Goal: Information Seeking & Learning: Learn about a topic

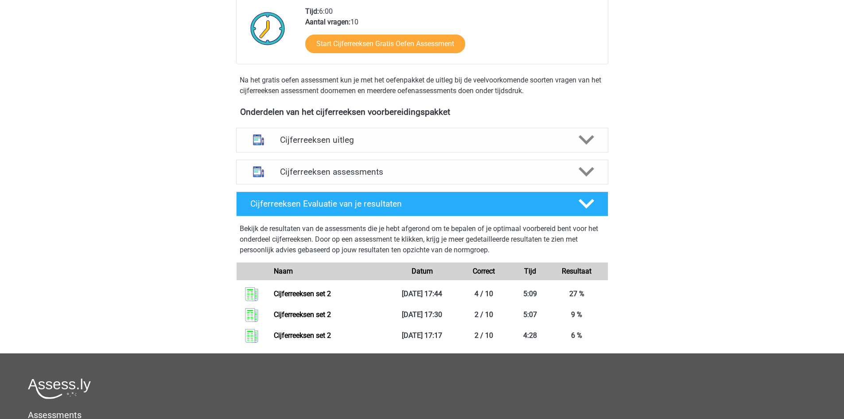
scroll to position [205, 0]
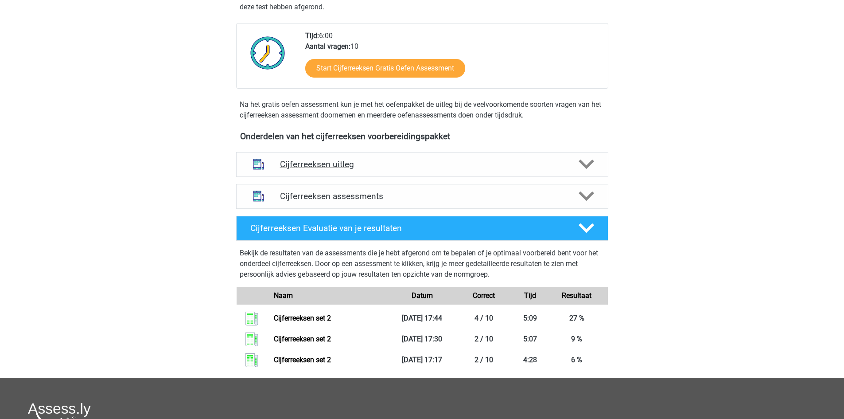
click at [326, 169] on h4 "Cijferreeksen uitleg" at bounding box center [422, 164] width 284 height 10
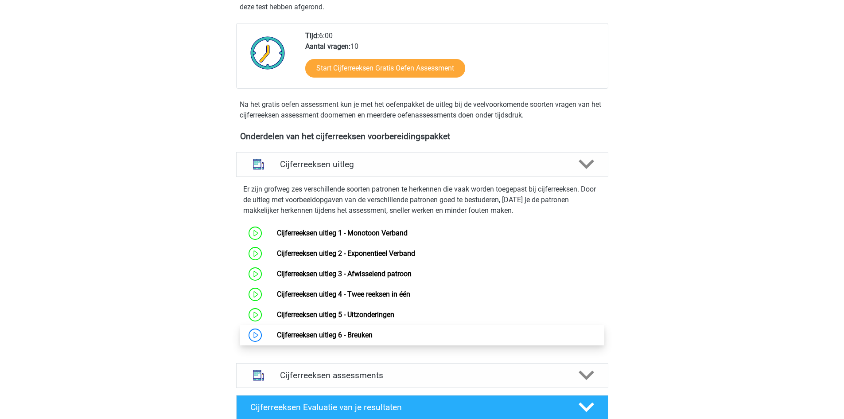
click at [349, 339] on link "Cijferreeksen uitleg 6 - Breuken" at bounding box center [325, 335] width 96 height 8
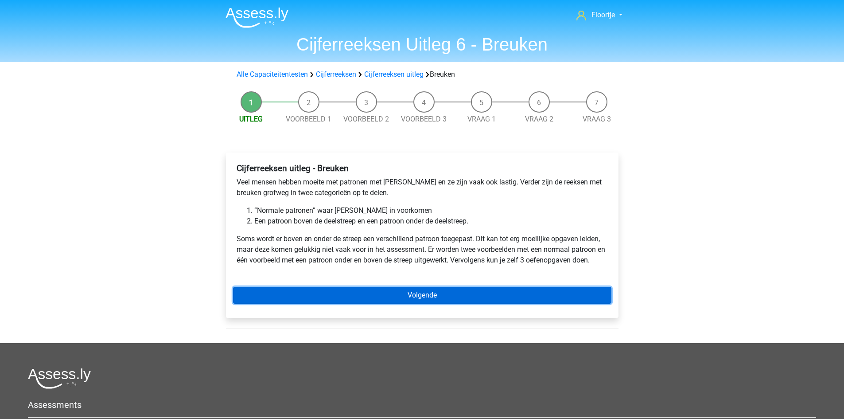
click at [357, 299] on link "Volgende" at bounding box center [422, 295] width 378 height 17
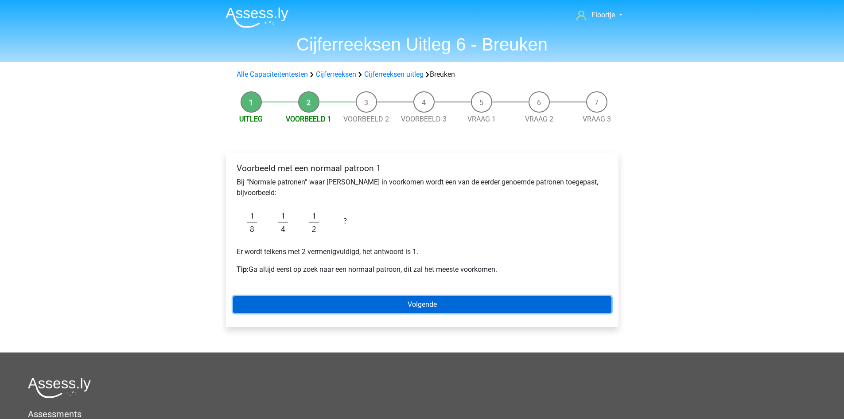
click at [505, 305] on link "Volgende" at bounding box center [422, 304] width 378 height 17
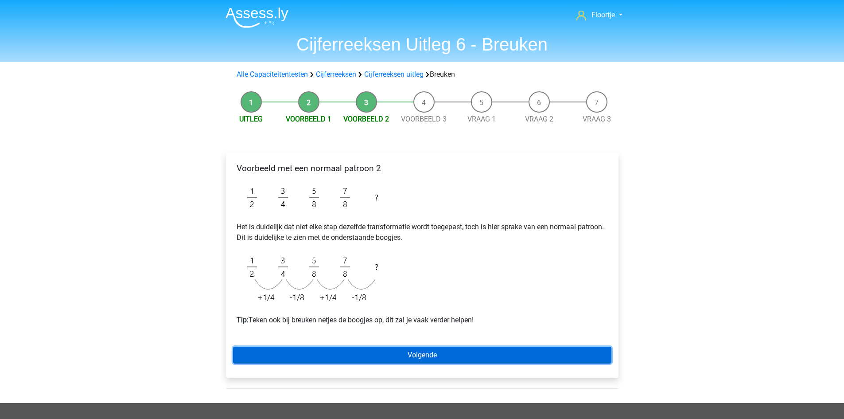
click at [483, 352] on link "Volgende" at bounding box center [422, 354] width 378 height 17
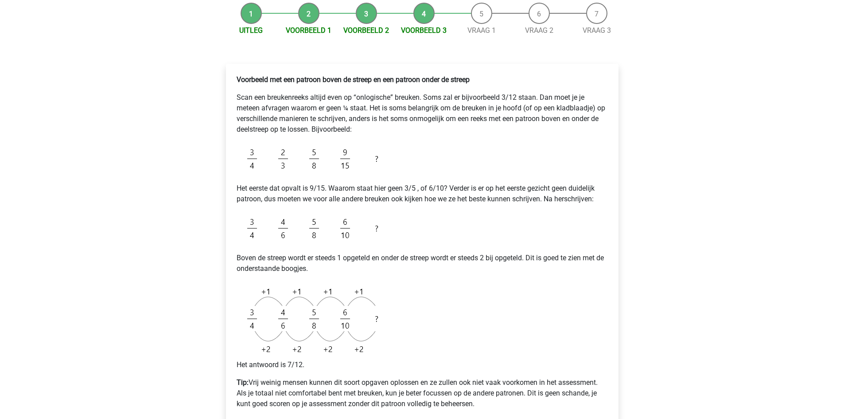
scroll to position [133, 0]
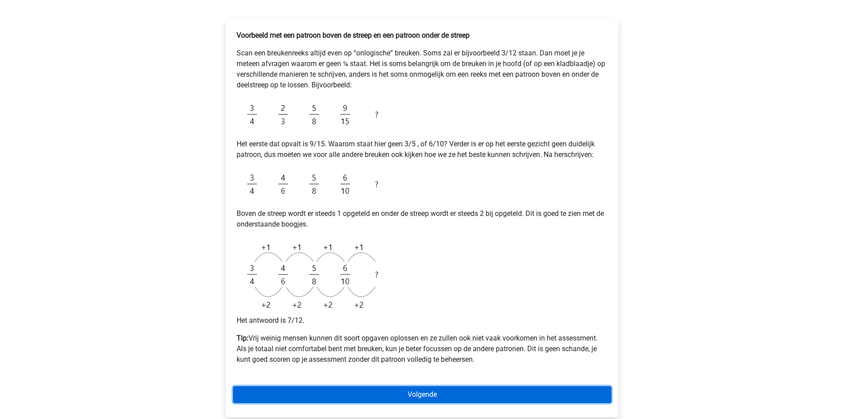
click at [480, 392] on link "Volgende" at bounding box center [422, 394] width 378 height 17
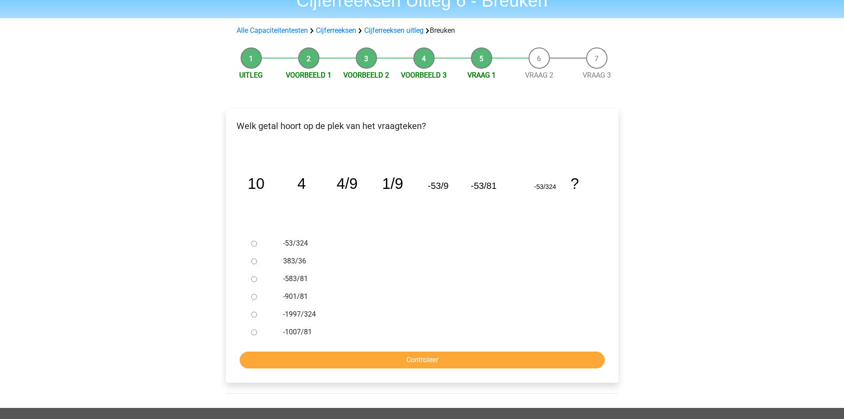
scroll to position [44, 0]
click at [252, 298] on input "-901/81" at bounding box center [254, 296] width 6 height 6
radio input "true"
click at [299, 358] on input "Controleer" at bounding box center [422, 359] width 365 height 17
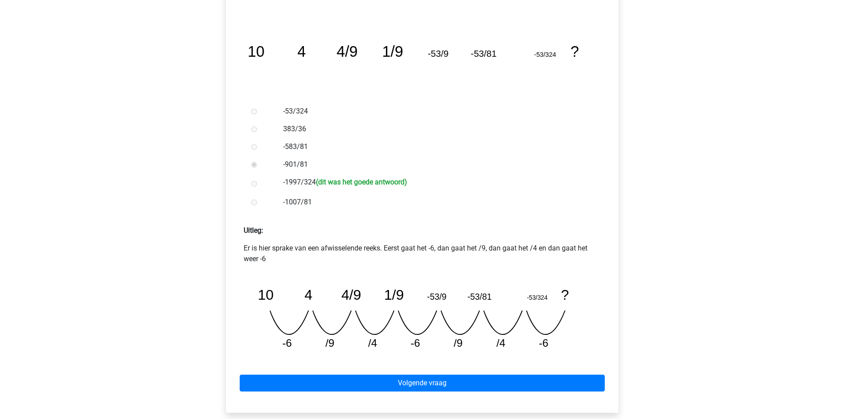
scroll to position [177, 0]
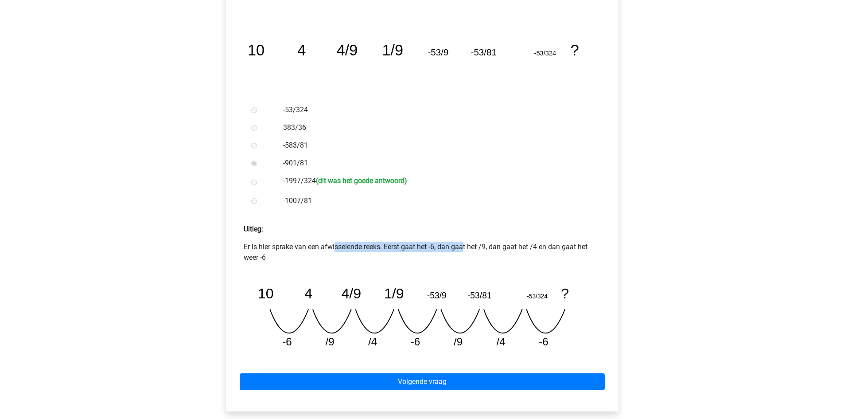
drag, startPoint x: 261, startPoint y: 248, endPoint x: 395, endPoint y: 239, distance: 134.6
click at [395, 239] on div "Uitleg: Er is hier sprake van een afwisselende reeks. Eerst gaat het -6, dan ga…" at bounding box center [422, 286] width 378 height 139
click at [397, 252] on p "Er is hier sprake van een afwisselende reeks. Eerst gaat het -6, dan gaat het /…" at bounding box center [422, 251] width 357 height 21
click at [755, 186] on div "Floortje floortjejasmijn11@gmail.com Nederlands English" at bounding box center [422, 247] width 844 height 848
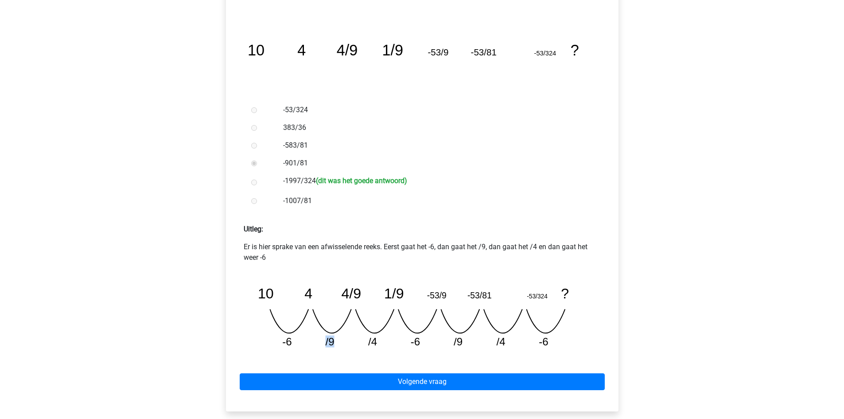
drag, startPoint x: 326, startPoint y: 340, endPoint x: 339, endPoint y: 342, distance: 13.5
click at [339, 342] on icon "image/svg+xml 10 4 4/9 1/9 -53/9 -53/81 -53/324 ? -6 /9 /4 -6 /9 /4 -6" at bounding box center [422, 313] width 343 height 86
drag, startPoint x: 341, startPoint y: 292, endPoint x: 368, endPoint y: 293, distance: 27.1
click at [368, 293] on icon "image/svg+xml 10 4 4/9 1/9 -53/9 -53/81 -53/324 ? -6 /9 /4 -6 /9 /4 -6" at bounding box center [422, 313] width 343 height 86
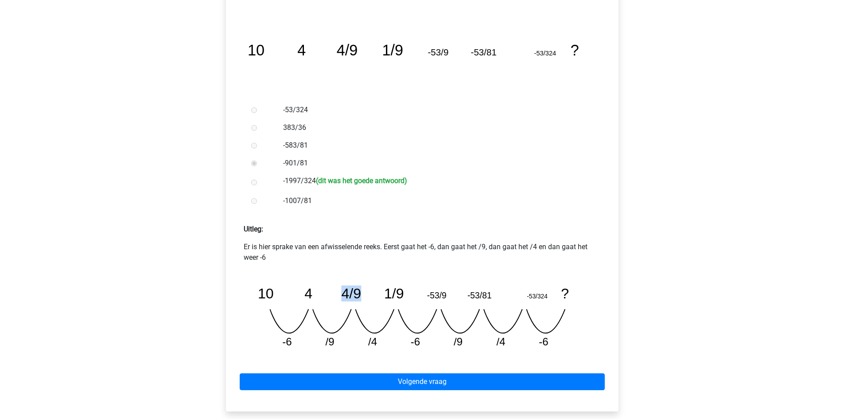
click at [368, 294] on icon "image/svg+xml 10 4 4/9 1/9 -53/9 -53/81 -53/324 ? -6 /9 /4 -6 /9 /4 -6" at bounding box center [422, 313] width 343 height 86
drag, startPoint x: 325, startPoint y: 341, endPoint x: 344, endPoint y: 341, distance: 18.6
click at [344, 341] on icon "image/svg+xml 10 4 4/9 1/9 -53/9 -53/81 -53/324 ? -6 /9 /4 -6 /9 /4 -6" at bounding box center [422, 313] width 343 height 86
click at [348, 348] on icon "image/svg+xml 10 4 4/9 1/9 -53/9 -53/81 -53/324 ? -6 /9 /4 -6 /9 /4 -6" at bounding box center [422, 313] width 343 height 86
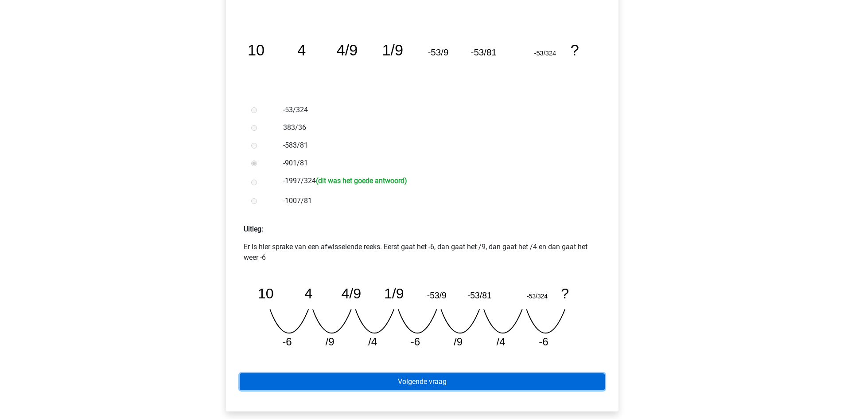
click at [345, 381] on link "Volgende vraag" at bounding box center [422, 381] width 365 height 17
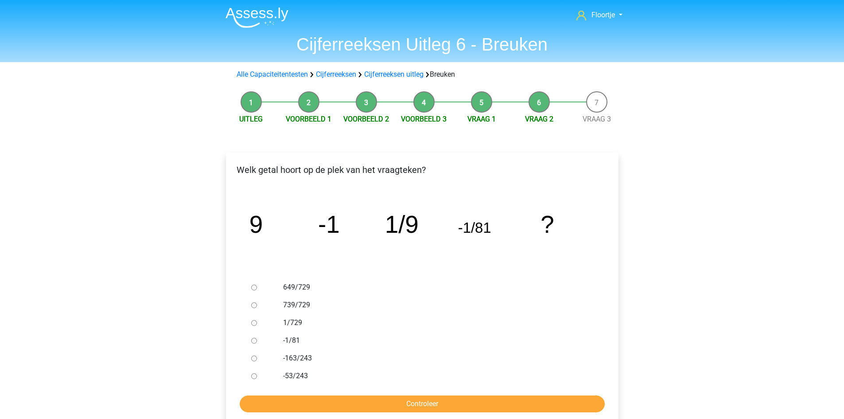
click at [255, 320] on input "1/729" at bounding box center [254, 323] width 6 height 6
radio input "true"
click at [388, 397] on input "Controleer" at bounding box center [422, 403] width 365 height 17
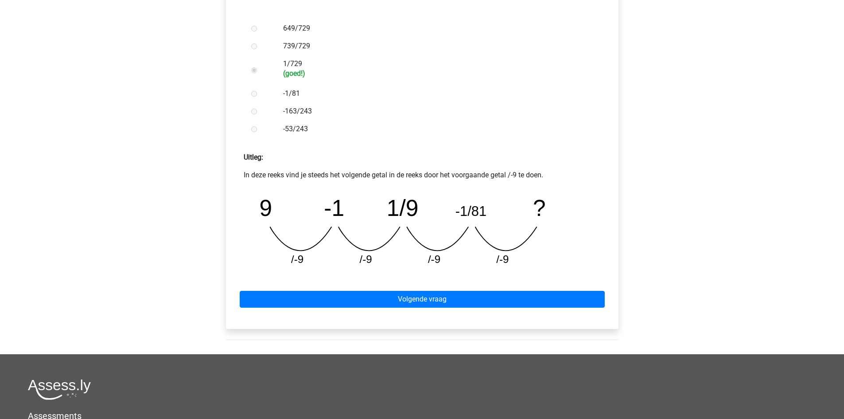
scroll to position [266, 0]
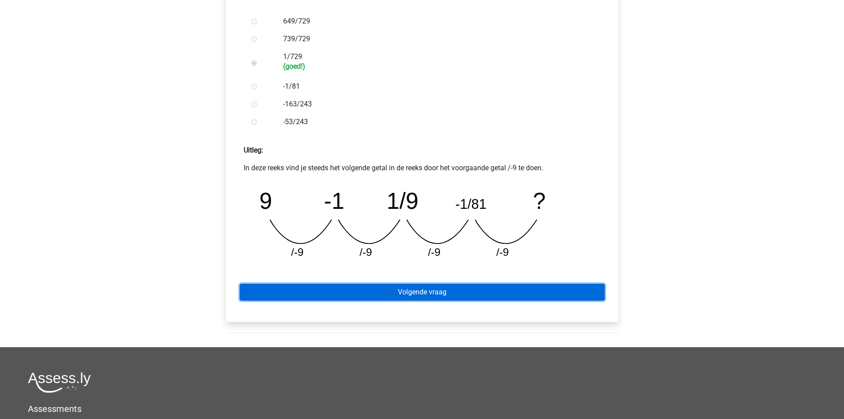
click at [284, 298] on link "Volgende vraag" at bounding box center [422, 292] width 365 height 17
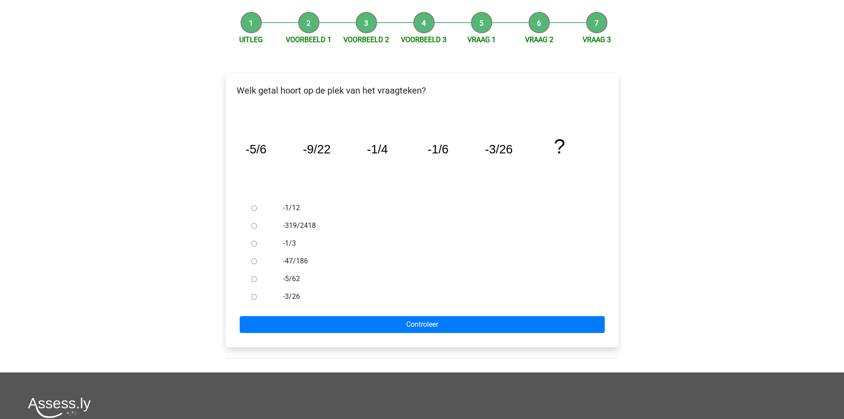
scroll to position [89, 0]
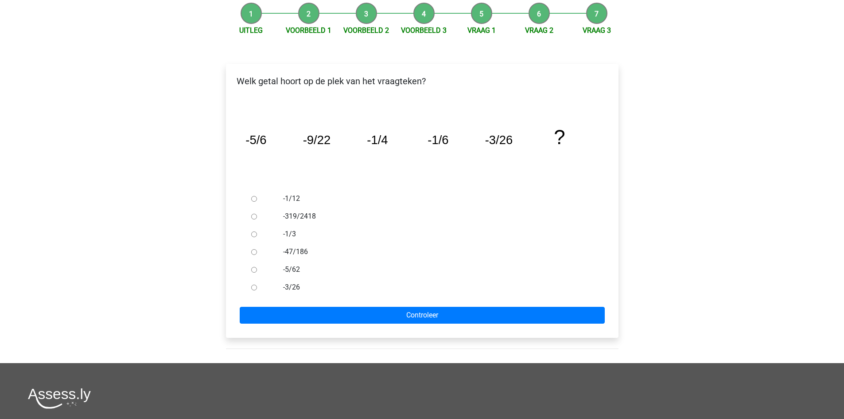
click at [256, 229] on div at bounding box center [262, 234] width 29 height 18
click at [253, 230] on div at bounding box center [262, 234] width 29 height 18
click at [255, 198] on input "-1/12" at bounding box center [254, 199] width 6 height 6
radio input "true"
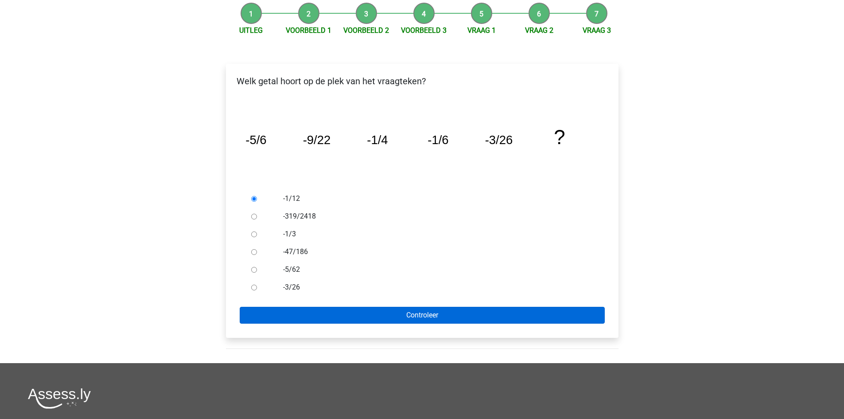
drag, startPoint x: 326, startPoint y: 344, endPoint x: 321, endPoint y: 308, distance: 36.3
click at [324, 327] on div "Welk getal hoort op de plek van het vraagteken? image/svg+xml -5/6 -9/22 -1/4 -…" at bounding box center [422, 204] width 407 height 317
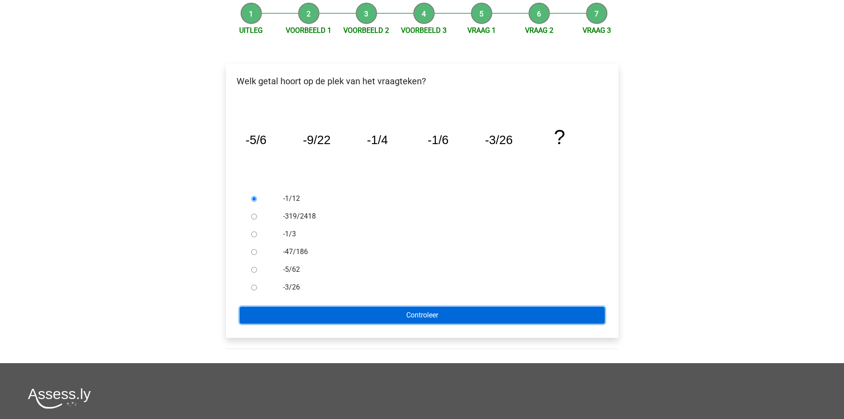
drag, startPoint x: 321, startPoint y: 308, endPoint x: 328, endPoint y: 319, distance: 13.2
click at [328, 320] on input "Controleer" at bounding box center [422, 315] width 365 height 17
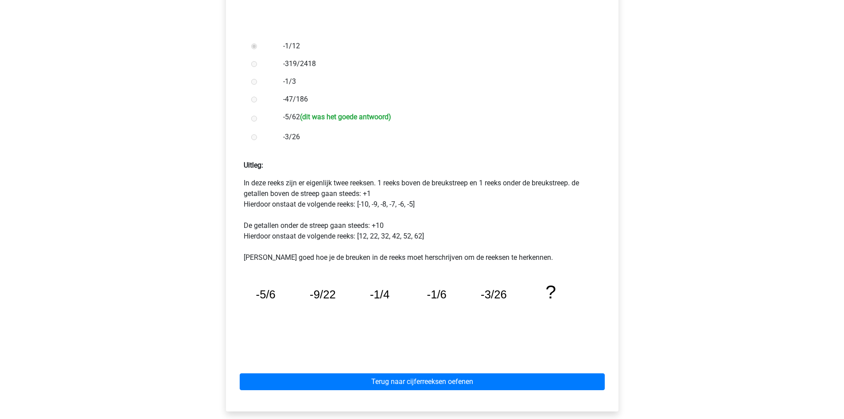
scroll to position [266, 0]
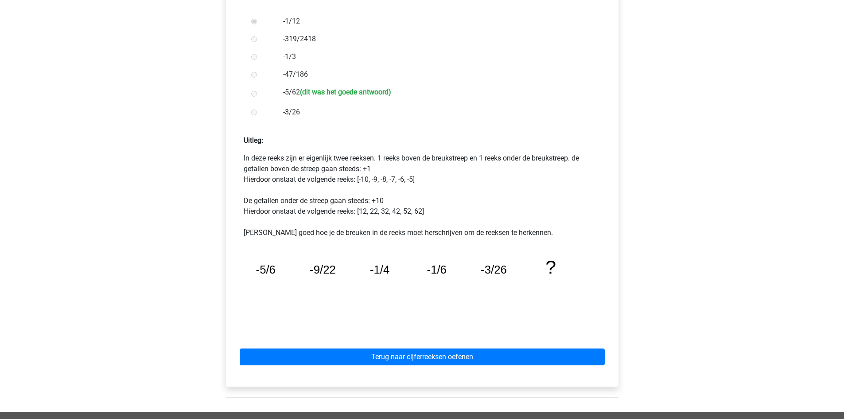
drag, startPoint x: 292, startPoint y: 275, endPoint x: 284, endPoint y: 257, distance: 19.4
drag, startPoint x: 284, startPoint y: 257, endPoint x: 246, endPoint y: 149, distance: 114.9
click at [246, 149] on div "Uitleg: In deze reeks zijn er eigenlijk twee reeksen. 1 reeks boven de breukstr…" at bounding box center [422, 229] width 378 height 203
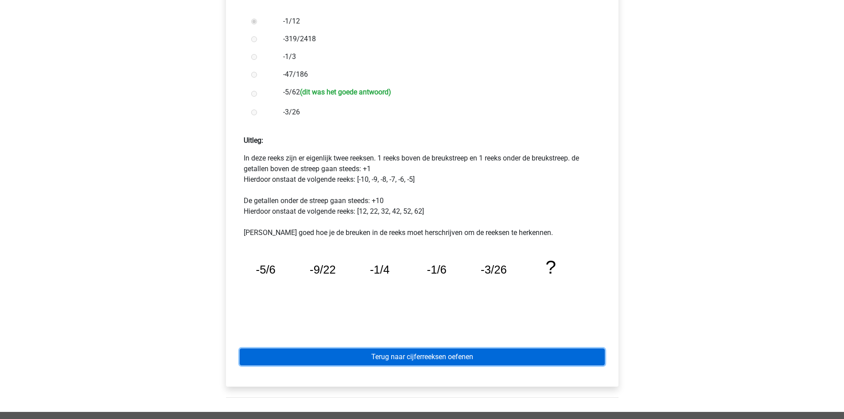
click at [326, 360] on link "Terug naar cijferreeksen oefenen" at bounding box center [422, 356] width 365 height 17
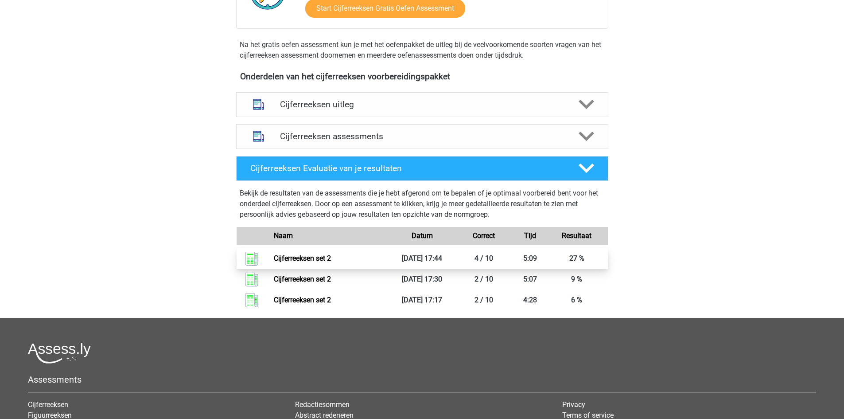
scroll to position [266, 0]
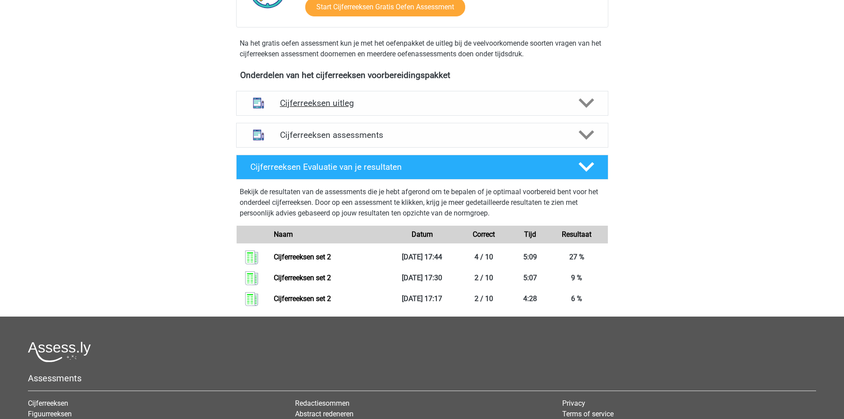
click at [522, 108] on h4 "Cijferreeksen uitleg" at bounding box center [422, 103] width 284 height 10
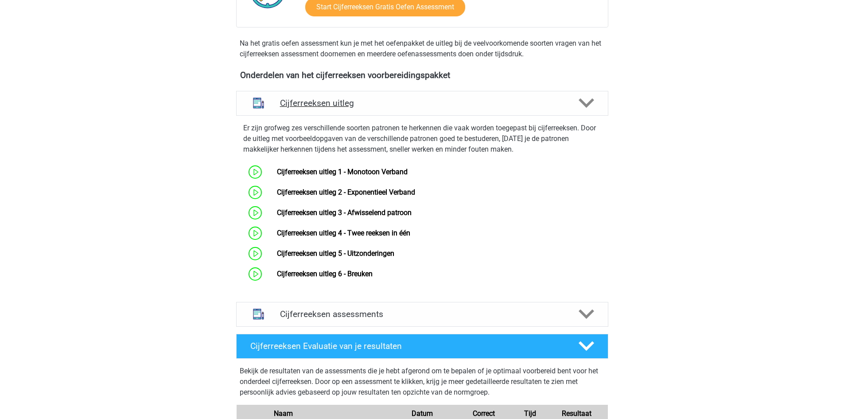
click at [521, 116] on div "Cijferreeksen uitleg" at bounding box center [422, 103] width 372 height 25
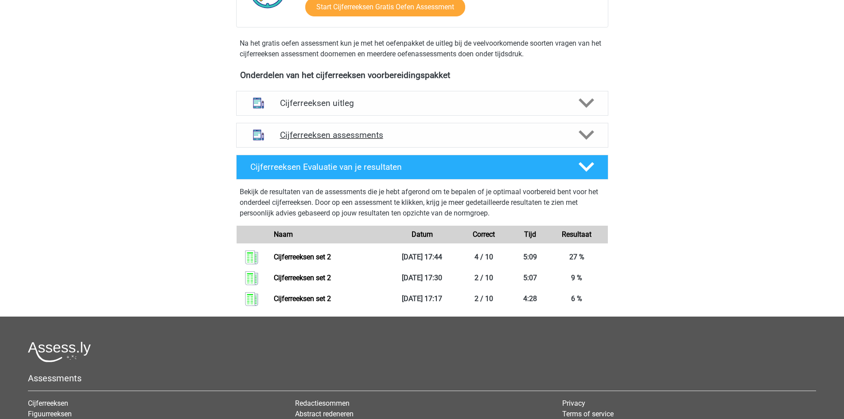
click at [509, 140] on h4 "Cijferreeksen assessments" at bounding box center [422, 135] width 284 height 10
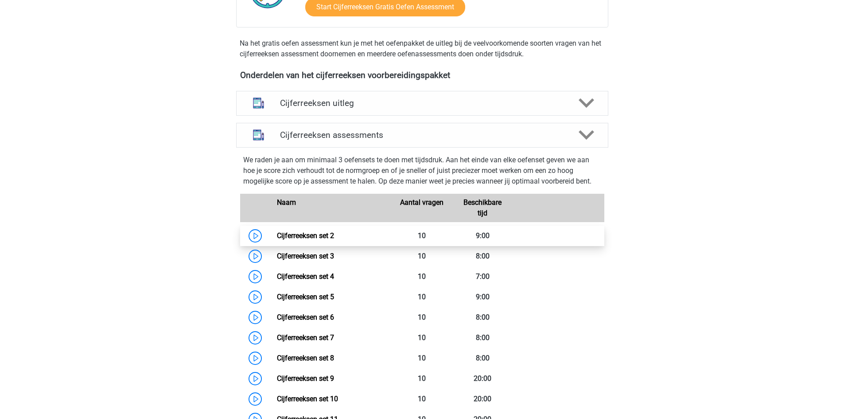
click at [334, 240] on link "Cijferreeksen set 2" at bounding box center [305, 235] width 57 height 8
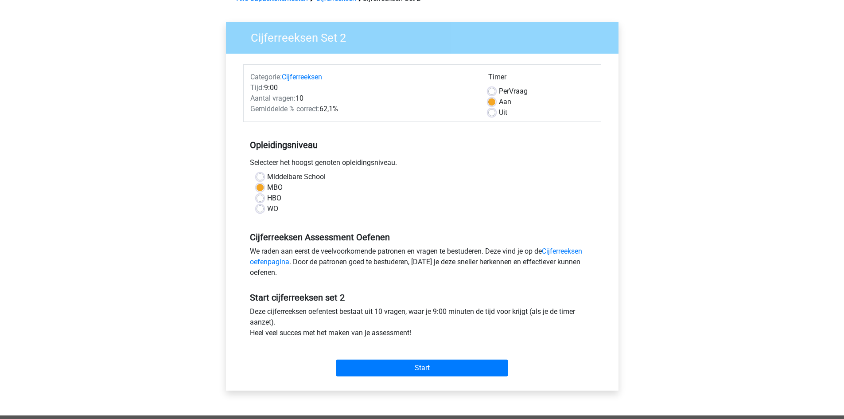
scroll to position [133, 0]
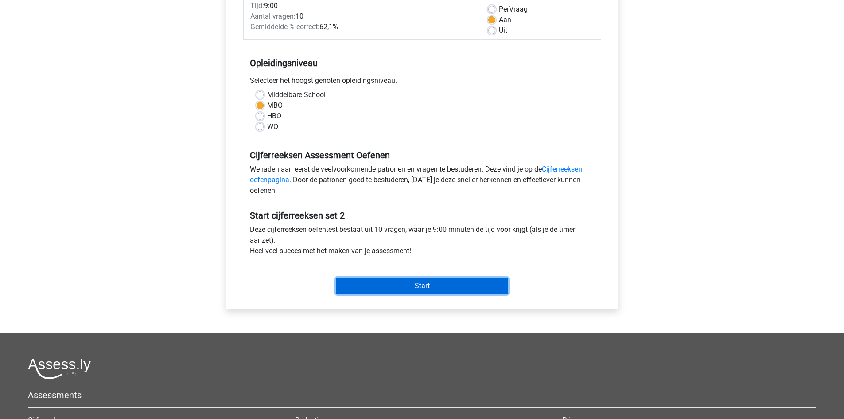
click at [446, 284] on input "Start" at bounding box center [422, 285] width 172 height 17
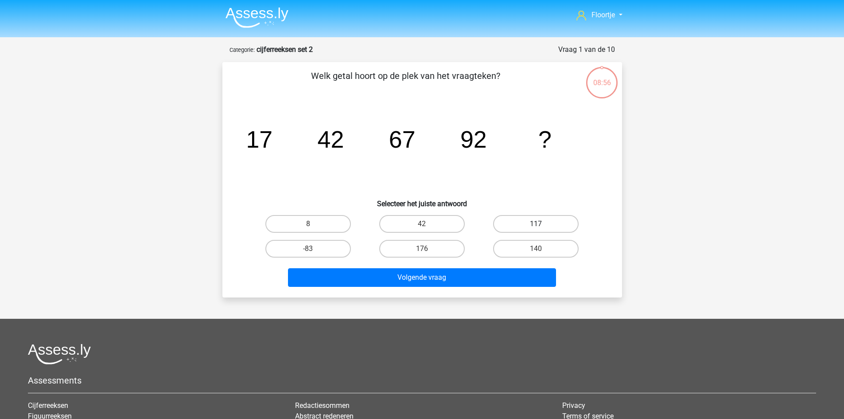
click at [530, 226] on label "117" at bounding box center [536, 224] width 86 height 18
click at [536, 226] on input "117" at bounding box center [539, 227] width 6 height 6
radio input "true"
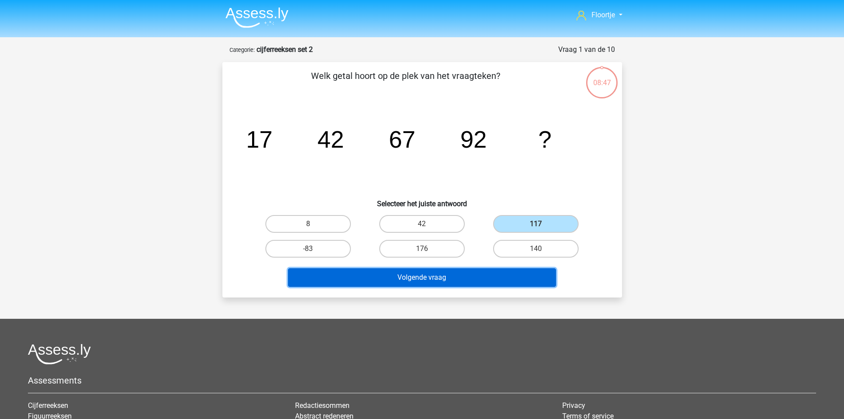
click at [517, 280] on button "Volgende vraag" at bounding box center [422, 277] width 268 height 19
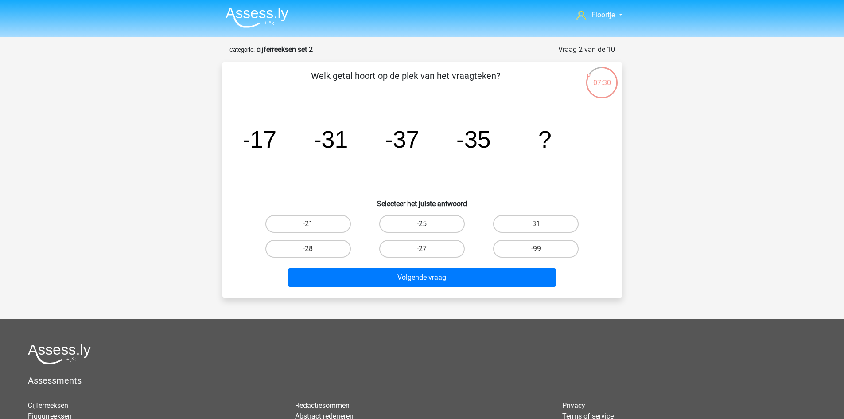
click at [439, 226] on label "-25" at bounding box center [422, 224] width 86 height 18
click at [428, 226] on input "-25" at bounding box center [425, 227] width 6 height 6
radio input "true"
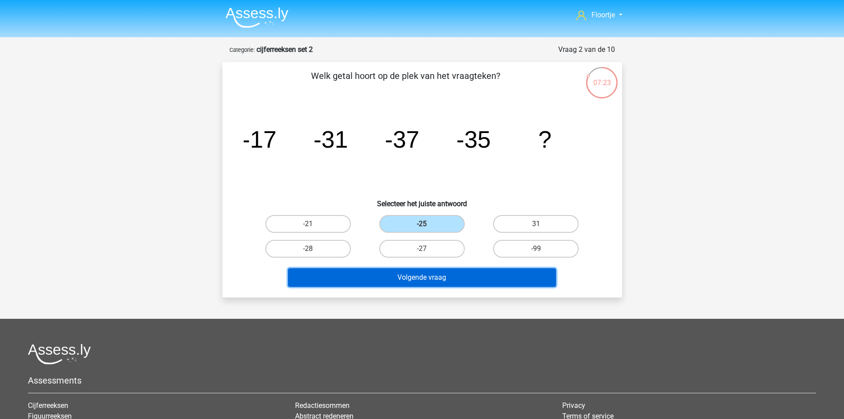
click at [422, 283] on button "Volgende vraag" at bounding box center [422, 277] width 268 height 19
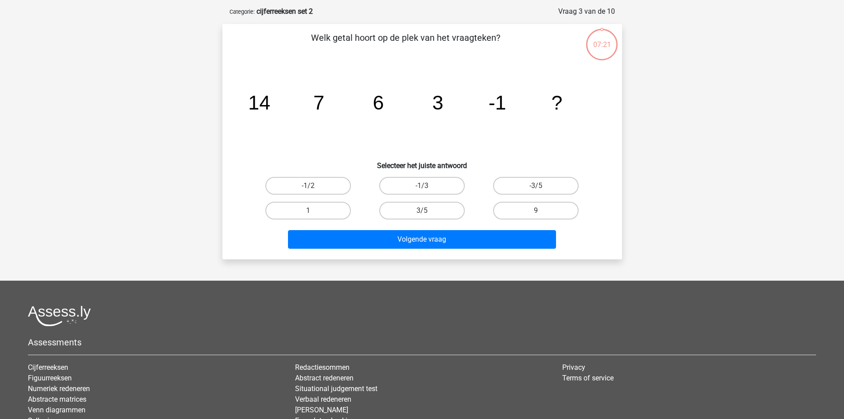
scroll to position [44, 0]
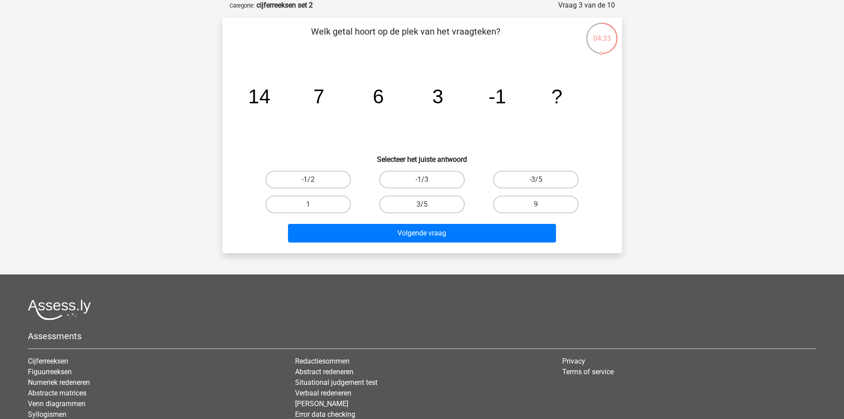
click at [431, 272] on div "Floortje floortjejasmijn11@gmail.com Nederlands English 7" at bounding box center [422, 232] width 844 height 552
click at [428, 179] on label "-1/3" at bounding box center [422, 180] width 86 height 18
click at [428, 179] on input "-1/3" at bounding box center [425, 182] width 6 height 6
radio input "true"
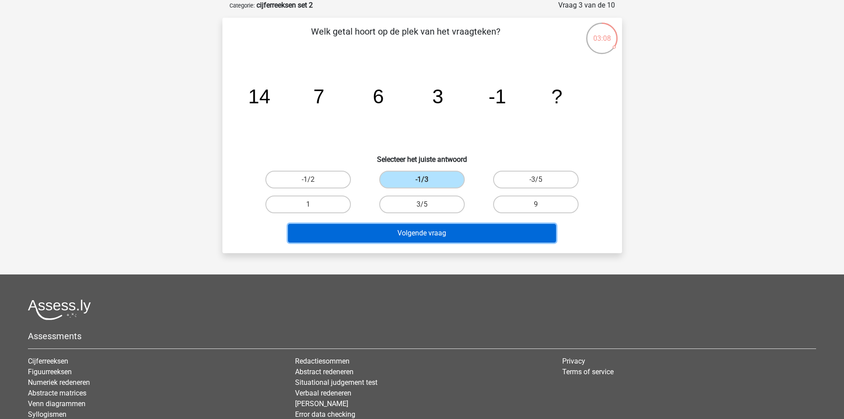
click at [393, 241] on button "Volgende vraag" at bounding box center [422, 233] width 268 height 19
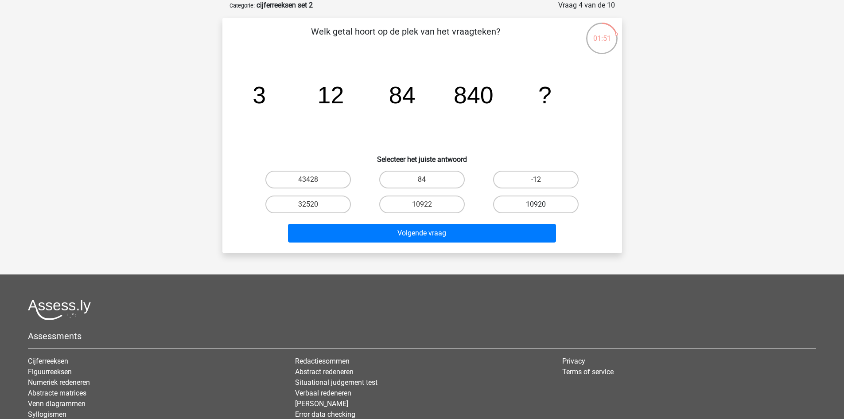
click at [557, 200] on label "10920" at bounding box center [536, 204] width 86 height 18
click at [542, 204] on input "10920" at bounding box center [539, 207] width 6 height 6
radio input "true"
drag, startPoint x: 474, startPoint y: 260, endPoint x: 473, endPoint y: 251, distance: 9.3
click at [474, 257] on div "Floortje floortjejasmijn11@gmail.com Nederlands English 3" at bounding box center [422, 232] width 844 height 552
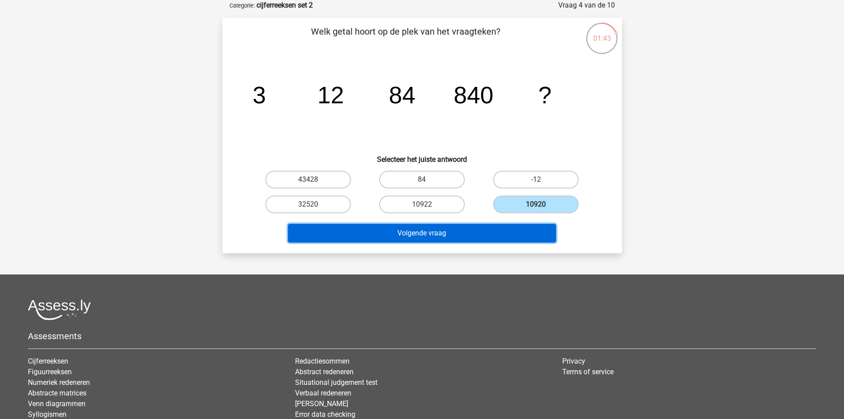
click at [473, 236] on button "Volgende vraag" at bounding box center [422, 233] width 268 height 19
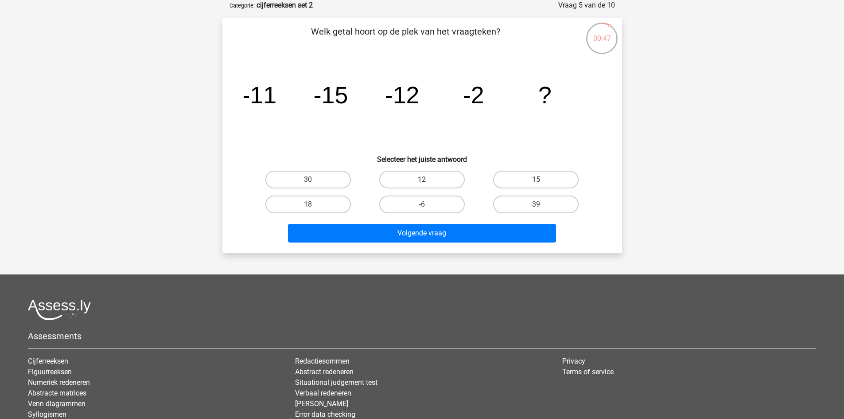
click at [540, 174] on label "15" at bounding box center [536, 180] width 86 height 18
click at [540, 179] on input "15" at bounding box center [539, 182] width 6 height 6
radio input "true"
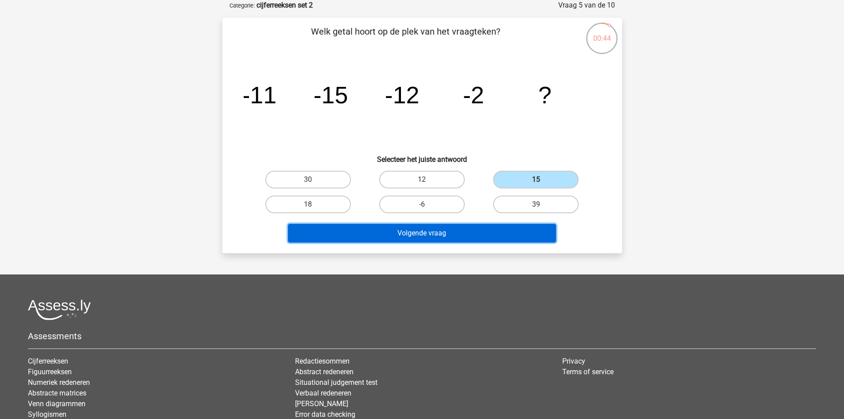
click at [504, 235] on button "Volgende vraag" at bounding box center [422, 233] width 268 height 19
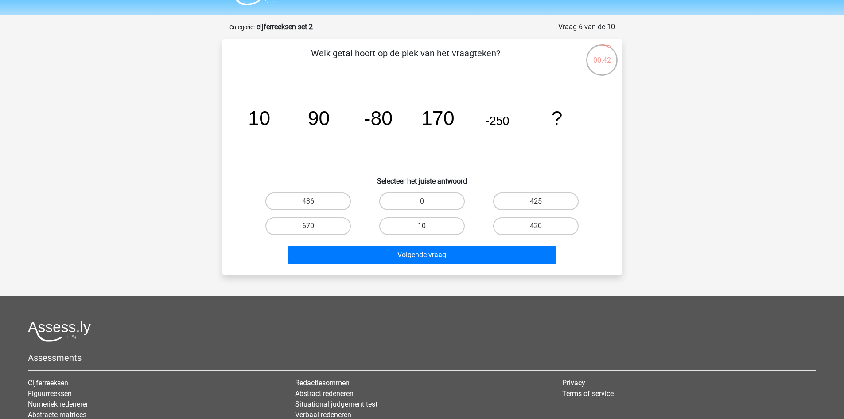
scroll to position [0, 0]
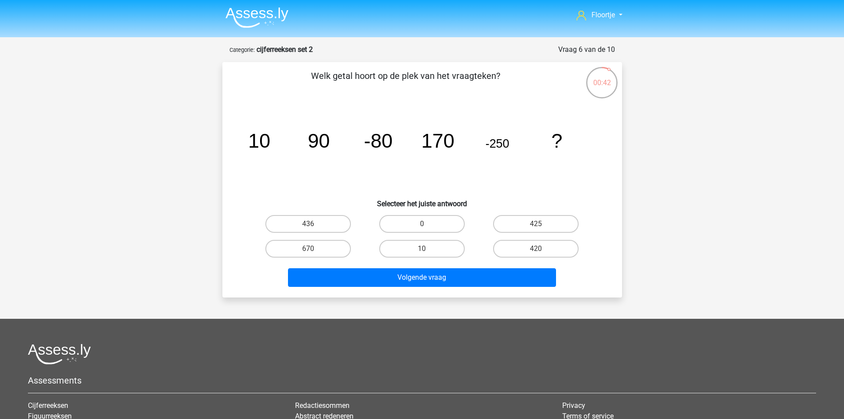
drag, startPoint x: 735, startPoint y: 175, endPoint x: 759, endPoint y: 140, distance: 43.4
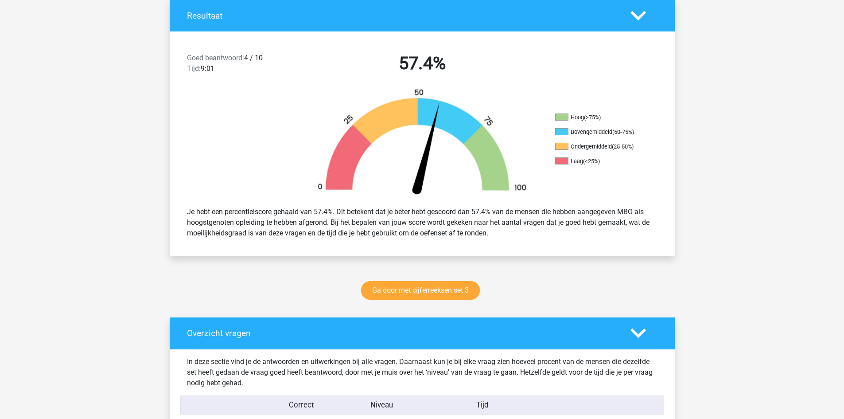
scroll to position [354, 0]
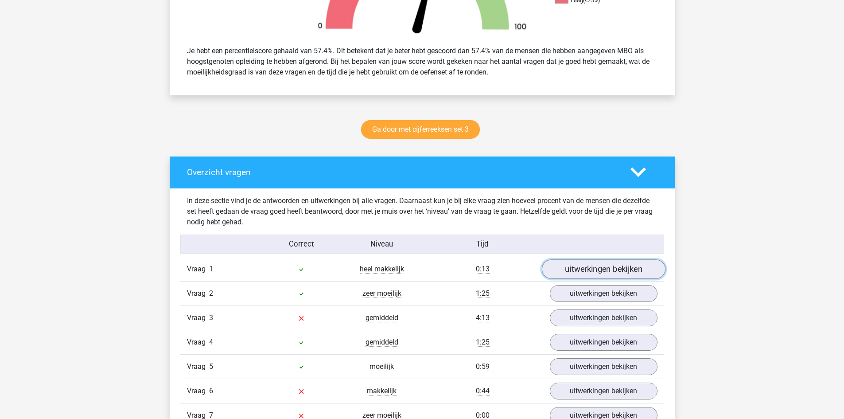
click at [637, 262] on link "uitwerkingen bekijken" at bounding box center [603, 268] width 124 height 19
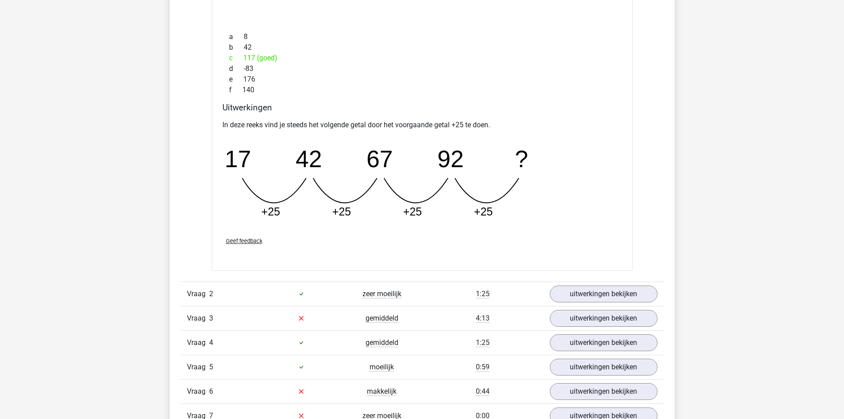
scroll to position [842, 0]
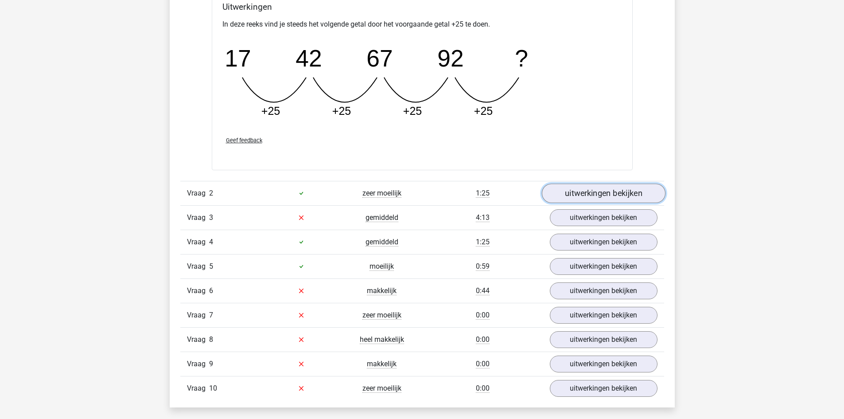
click at [618, 199] on link "uitwerkingen bekijken" at bounding box center [603, 192] width 124 height 19
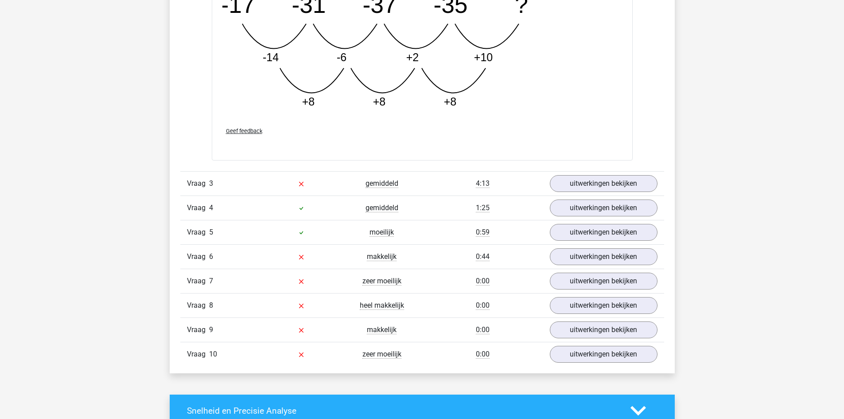
scroll to position [1329, 0]
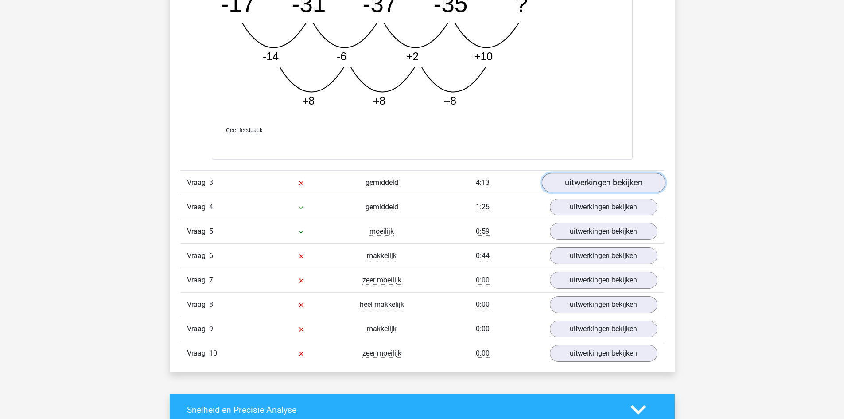
click at [595, 186] on link "uitwerkingen bekijken" at bounding box center [603, 182] width 124 height 19
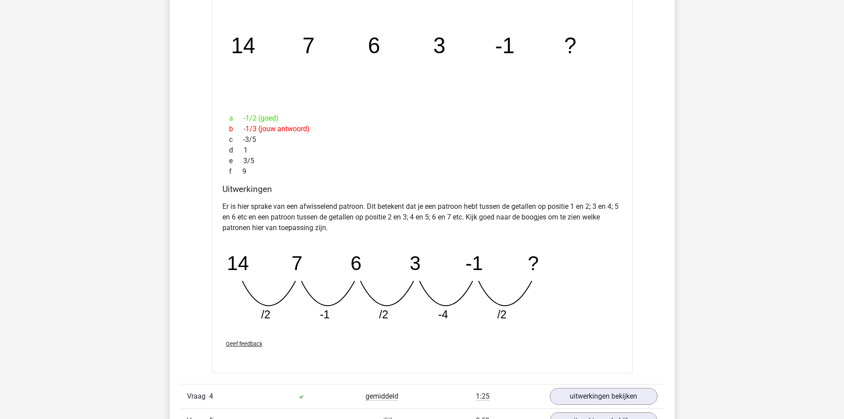
scroll to position [1551, 0]
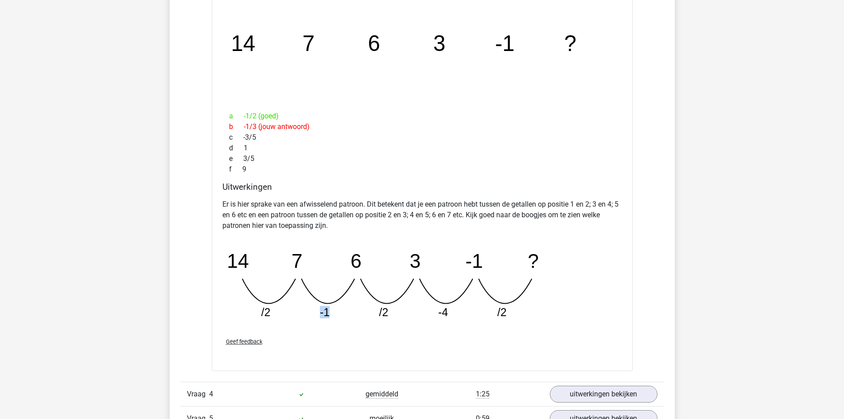
drag, startPoint x: 315, startPoint y: 316, endPoint x: 335, endPoint y: 312, distance: 20.8
click at [335, 312] on icon "image/svg+xml 14 7 6 3 -1 ? /2 -1 /2 -4 /2" at bounding box center [399, 282] width 354 height 89
drag, startPoint x: 319, startPoint y: 313, endPoint x: 339, endPoint y: 314, distance: 20.0
click at [339, 314] on icon "image/svg+xml 14 7 6 3 -1 ? /2 -1 /2 -4 /2" at bounding box center [399, 282] width 354 height 89
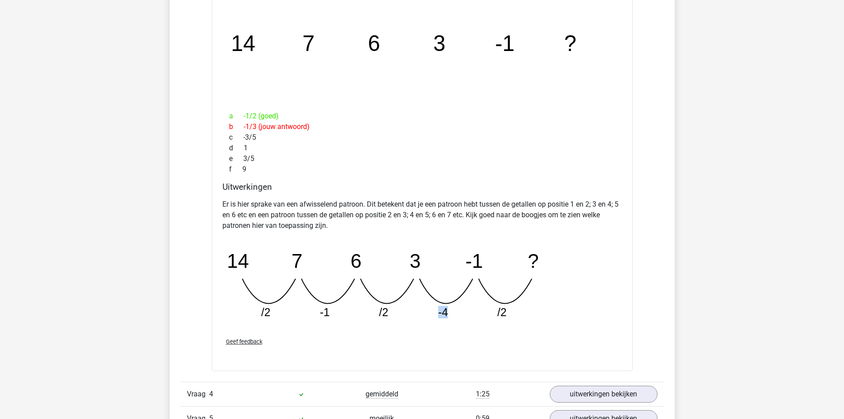
drag, startPoint x: 440, startPoint y: 314, endPoint x: 455, endPoint y: 312, distance: 15.1
click at [455, 312] on icon "image/svg+xml 14 7 6 3 -1 ? /2 -1 /2 -4 /2" at bounding box center [399, 282] width 354 height 89
click at [468, 330] on div "Geef feedback" at bounding box center [422, 341] width 407 height 23
